Goal: Contribute content

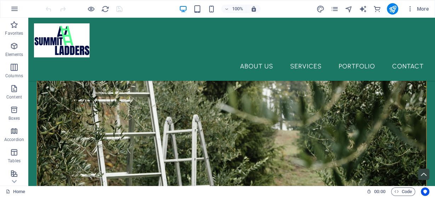
scroll to position [359, 0]
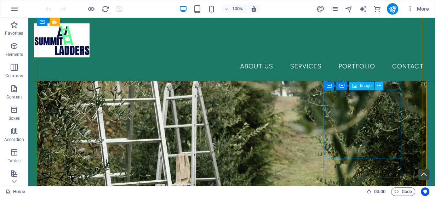
click at [377, 85] on icon at bounding box center [379, 85] width 4 height 7
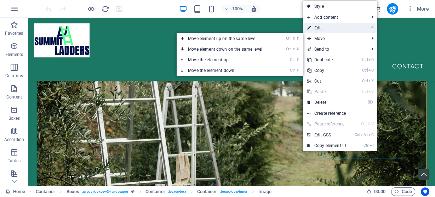
click at [319, 28] on link "⏎ Edit" at bounding box center [326, 28] width 47 height 11
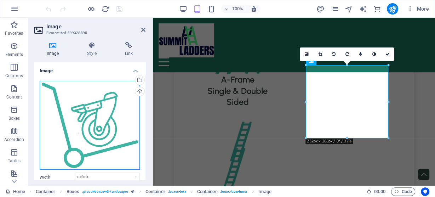
click at [129, 119] on div "Drag files here, click to choose files or select files from Files or our free s…" at bounding box center [90, 125] width 100 height 89
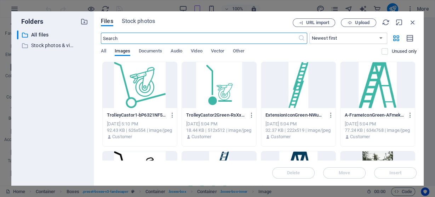
scroll to position [856, 0]
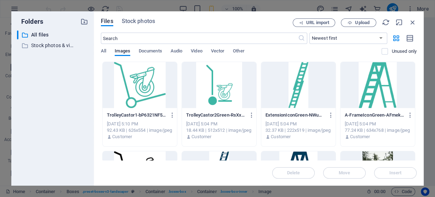
click at [223, 87] on div at bounding box center [219, 85] width 74 height 46
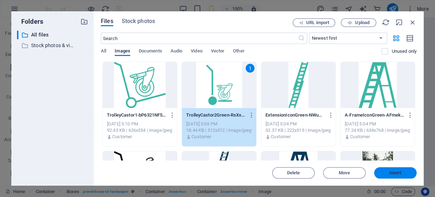
click at [397, 170] on span "Insert" at bounding box center [395, 172] width 12 height 4
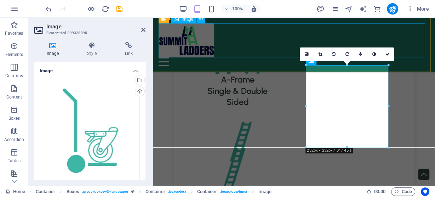
click at [352, 26] on figure at bounding box center [293, 40] width 270 height 34
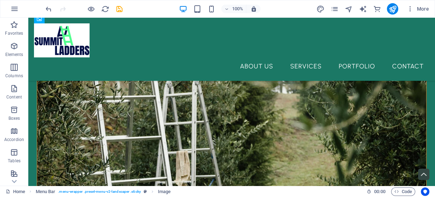
scroll to position [361, 0]
click at [121, 9] on icon "save" at bounding box center [119, 9] width 8 height 8
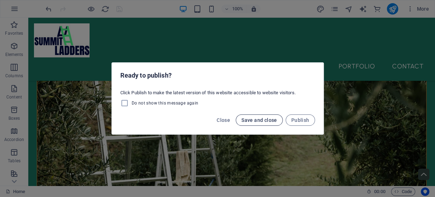
click at [261, 118] on span "Save and close" at bounding box center [259, 120] width 36 height 6
